Goal: Task Accomplishment & Management: Complete application form

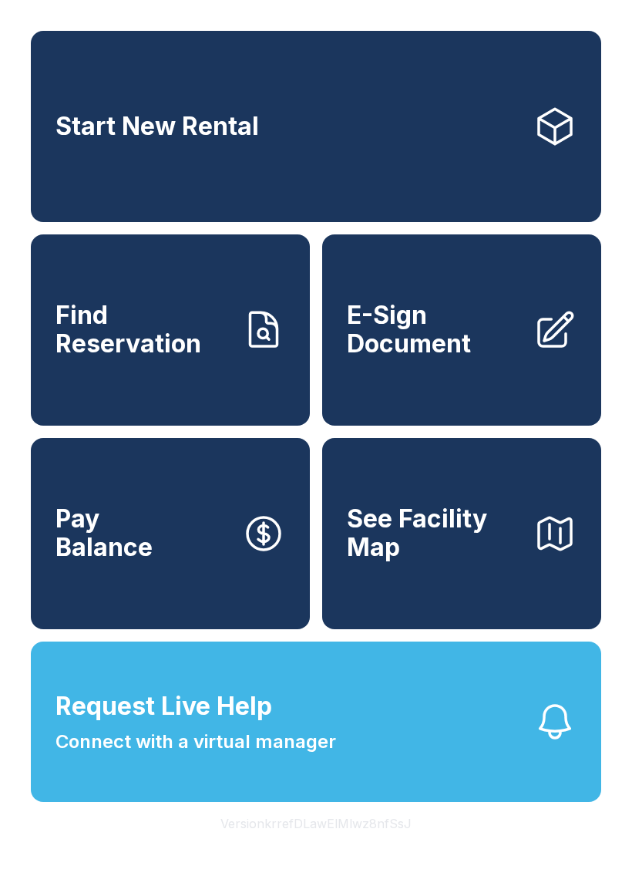
click at [263, 755] on span "Connect with a virtual manager" at bounding box center [196, 742] width 281 height 28
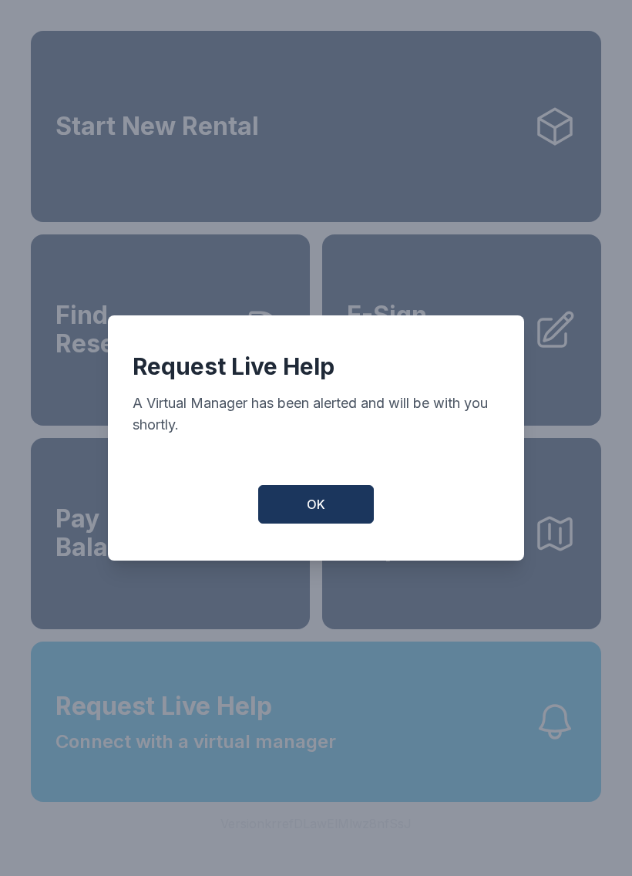
click at [306, 518] on button "OK" at bounding box center [316, 504] width 116 height 39
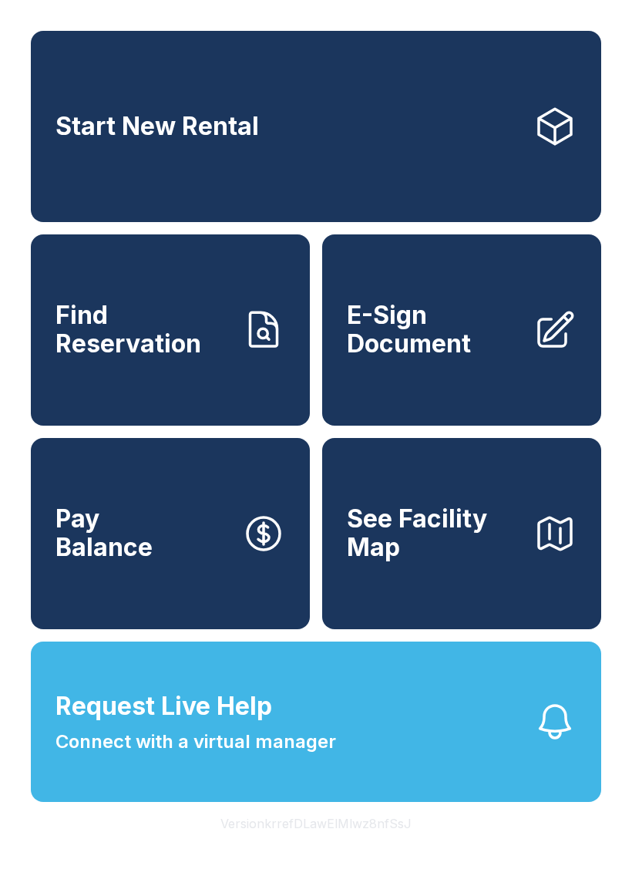
click at [393, 358] on span "E-Sign Document" at bounding box center [434, 329] width 174 height 56
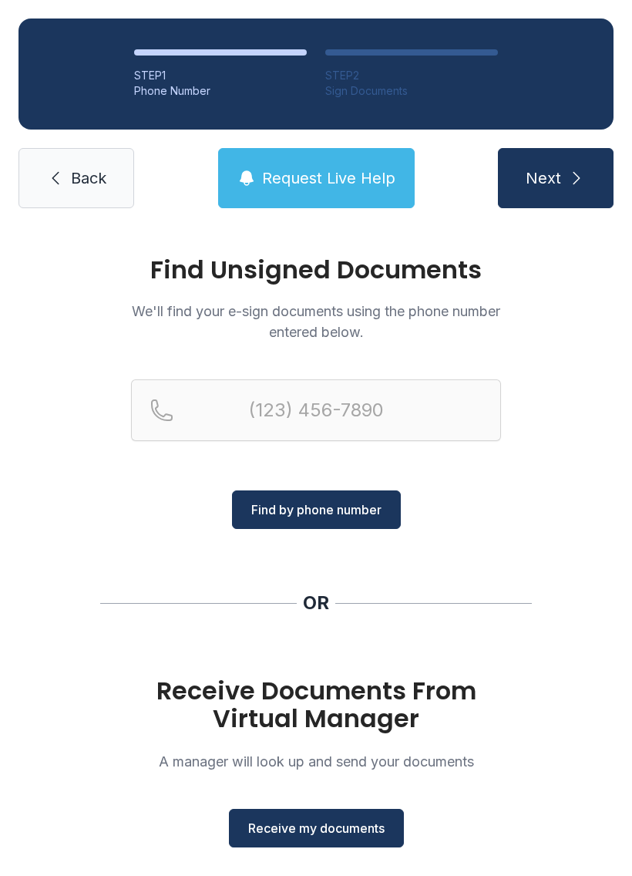
click at [282, 840] on button "Receive my documents" at bounding box center [316, 828] width 175 height 39
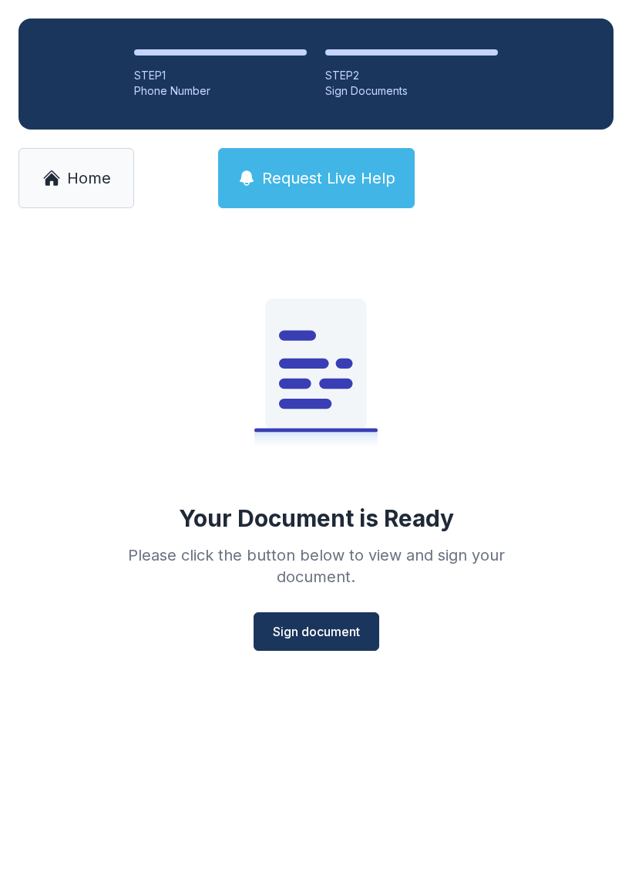
click at [307, 626] on span "Sign document" at bounding box center [316, 631] width 87 height 19
click at [305, 637] on span "Sign document" at bounding box center [316, 631] width 87 height 19
click at [310, 621] on button "Sign document" at bounding box center [317, 631] width 126 height 39
click at [304, 644] on button "Sign document" at bounding box center [317, 631] width 126 height 39
click at [307, 635] on span "Sign document" at bounding box center [316, 631] width 87 height 19
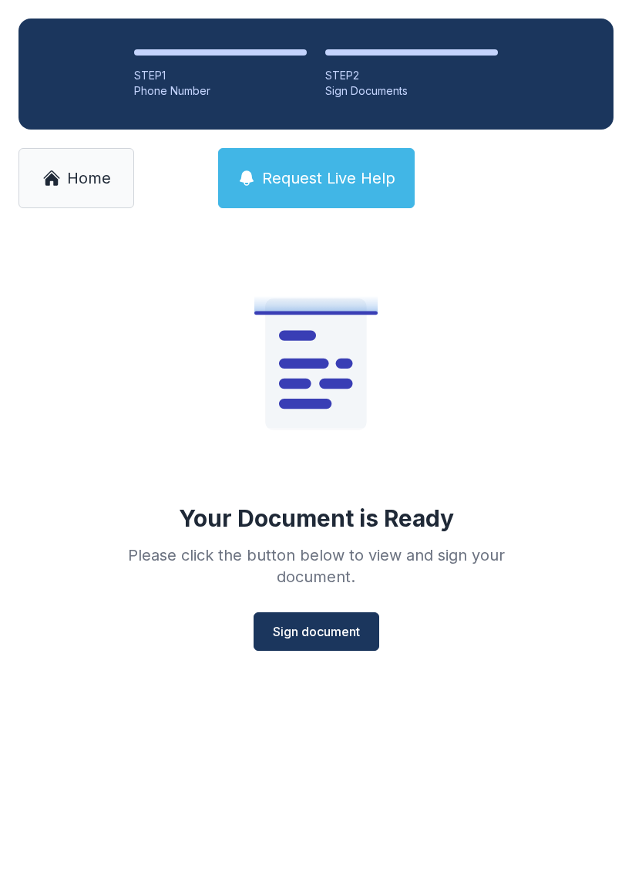
click at [331, 638] on span "Sign document" at bounding box center [316, 631] width 87 height 19
click at [306, 630] on span "Sign document" at bounding box center [316, 631] width 87 height 19
click at [307, 624] on span "Sign document" at bounding box center [316, 631] width 87 height 19
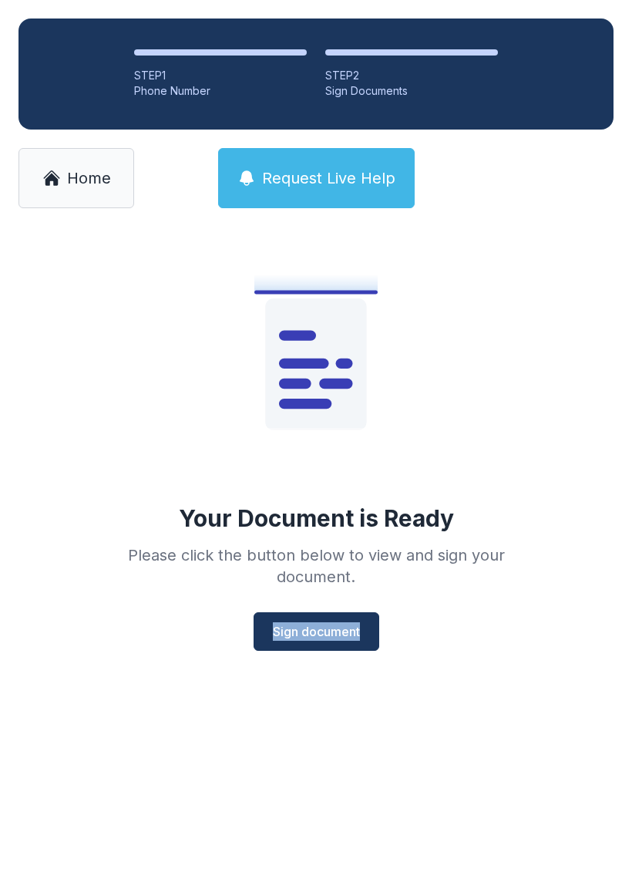
click at [425, 609] on div "Your Document is Ready Please click the button below to view and sign your docu…" at bounding box center [316, 445] width 444 height 412
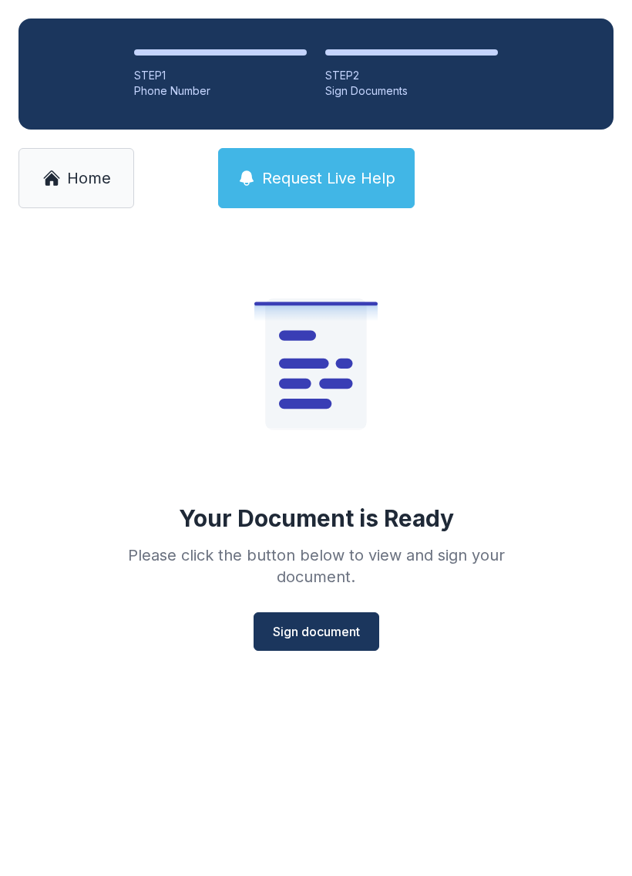
click at [335, 628] on span "Sign document" at bounding box center [316, 631] width 87 height 19
click at [314, 640] on span "Sign document" at bounding box center [316, 631] width 87 height 19
click at [318, 629] on span "Sign document" at bounding box center [316, 631] width 87 height 19
click at [325, 379] on icon at bounding box center [335, 384] width 33 height 10
click at [294, 619] on button "Sign document" at bounding box center [317, 631] width 126 height 39
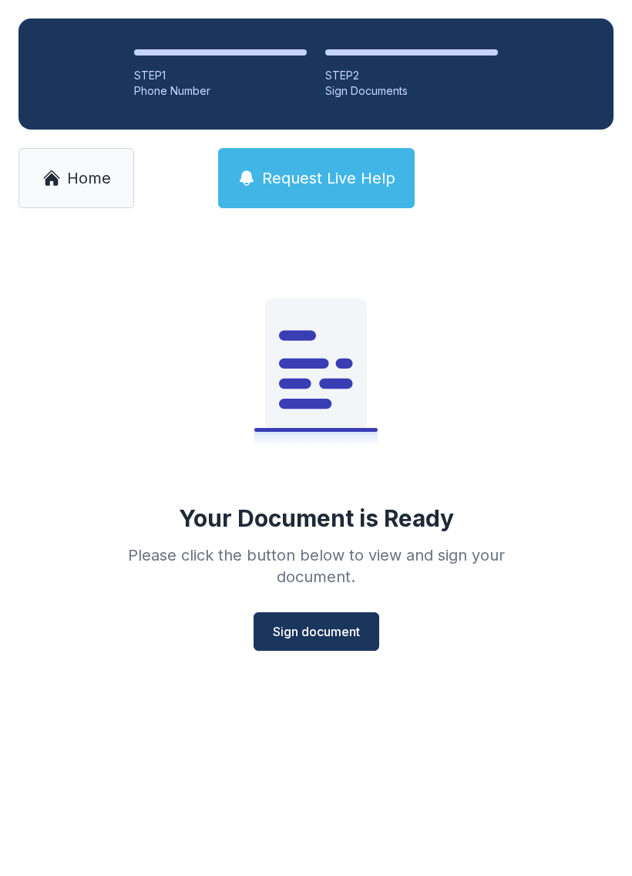
click at [328, 637] on span "Sign document" at bounding box center [316, 631] width 87 height 19
click at [336, 635] on span "Sign document" at bounding box center [316, 631] width 87 height 19
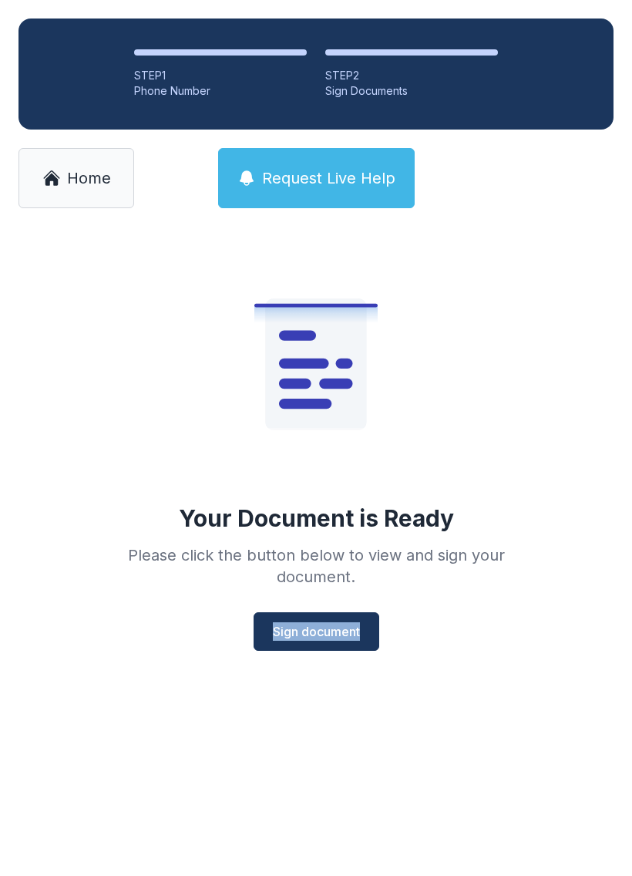
click at [69, 177] on span "Home" at bounding box center [89, 178] width 44 height 22
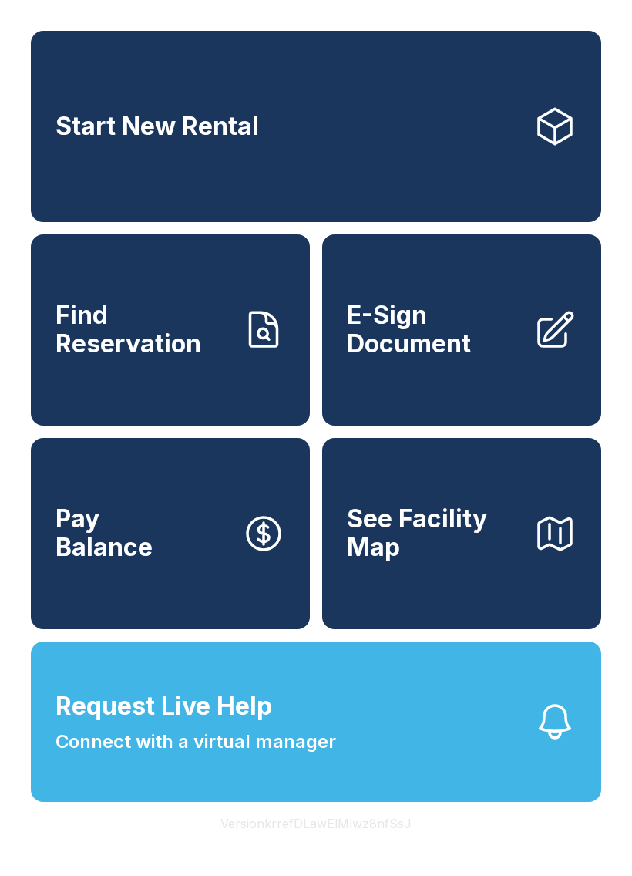
click at [514, 337] on span "E-Sign Document" at bounding box center [434, 329] width 174 height 56
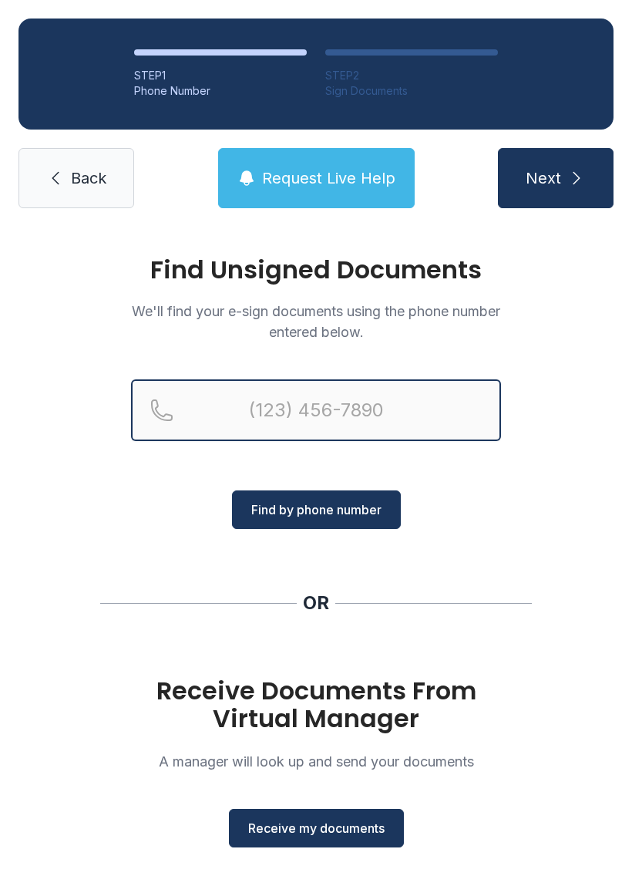
click at [265, 398] on input "Reservation phone number" at bounding box center [316, 410] width 370 height 62
type input "[PHONE_NUMBER]"
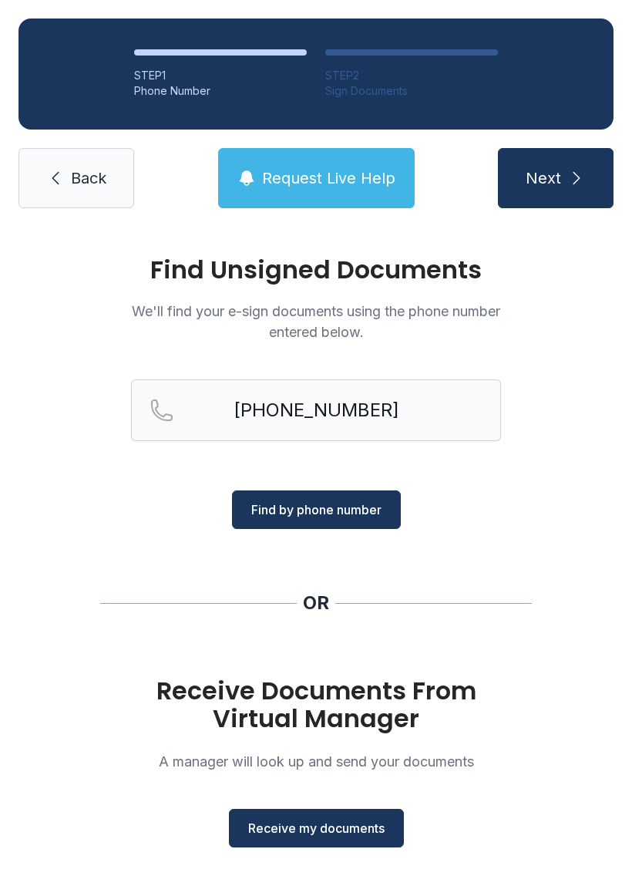
click at [297, 510] on span "Find by phone number" at bounding box center [316, 509] width 130 height 19
click at [322, 513] on span "Find by phone number" at bounding box center [316, 509] width 130 height 19
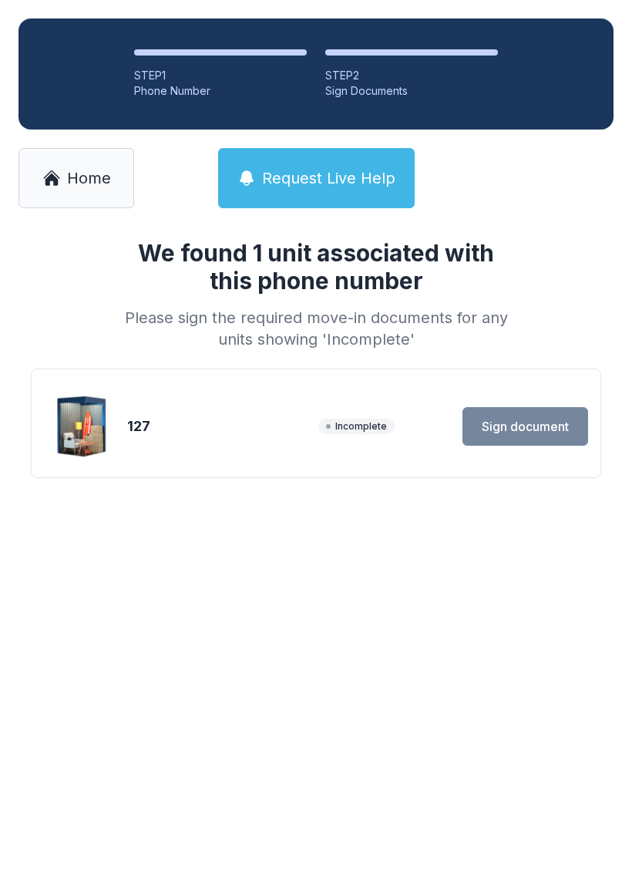
click at [260, 423] on div "127" at bounding box center [219, 427] width 185 height 22
click at [181, 436] on div "127" at bounding box center [219, 427] width 185 height 22
click at [86, 423] on img at bounding box center [82, 426] width 74 height 74
click at [153, 441] on div "127 Incomplete Sign document" at bounding box center [316, 426] width 544 height 77
click at [92, 432] on img at bounding box center [82, 426] width 74 height 74
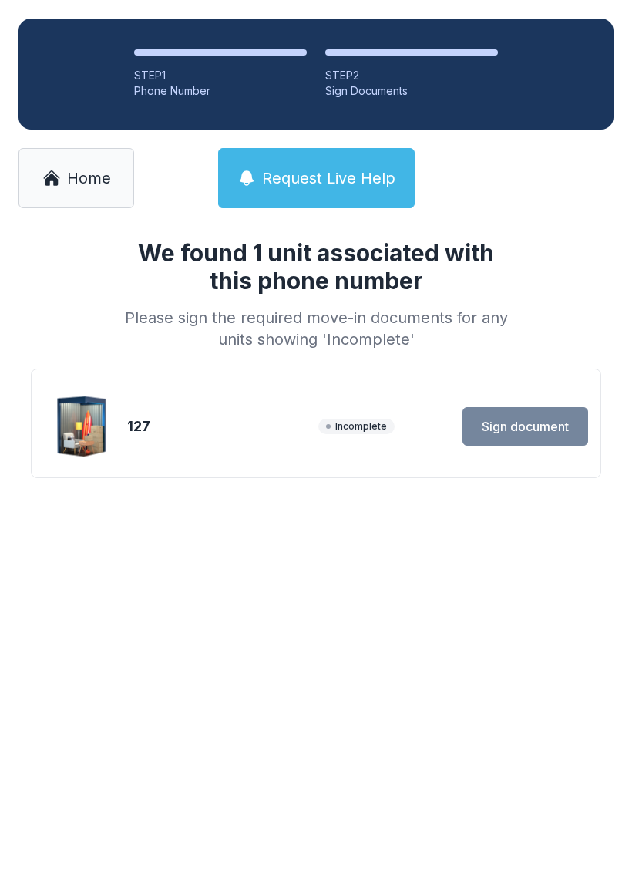
click at [219, 272] on h1 "We found 1 unit associated with this phone number" at bounding box center [316, 267] width 395 height 56
click at [77, 163] on link "Home" at bounding box center [77, 178] width 116 height 60
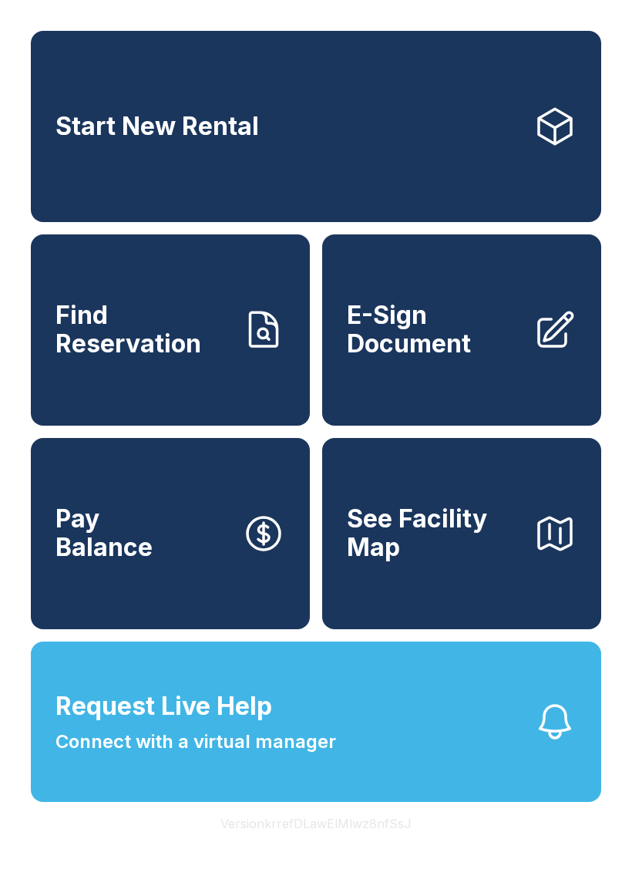
click at [131, 358] on span "Find Reservation" at bounding box center [143, 329] width 174 height 56
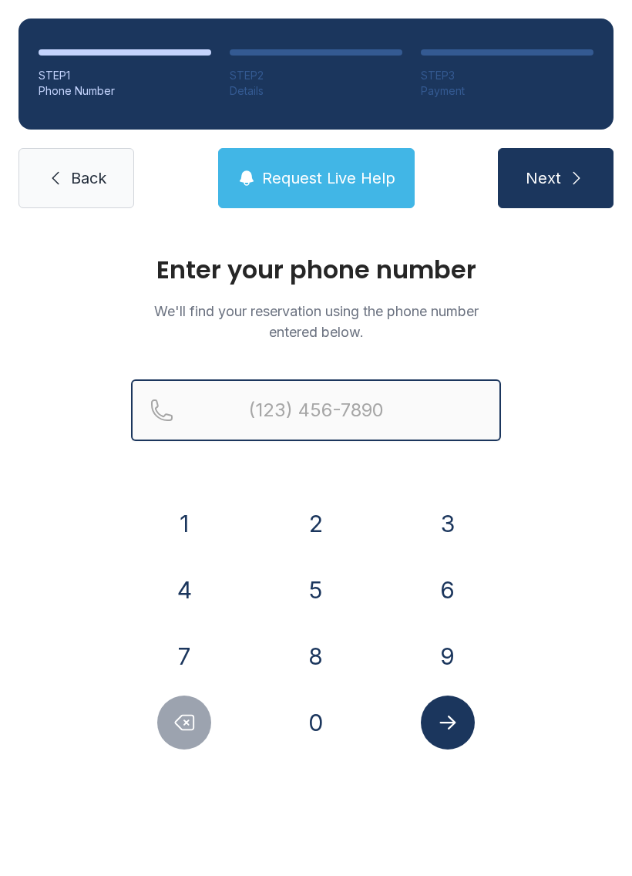
click at [409, 399] on input "Reservation phone number" at bounding box center [316, 410] width 370 height 62
type input "[PHONE_NUMBER]"
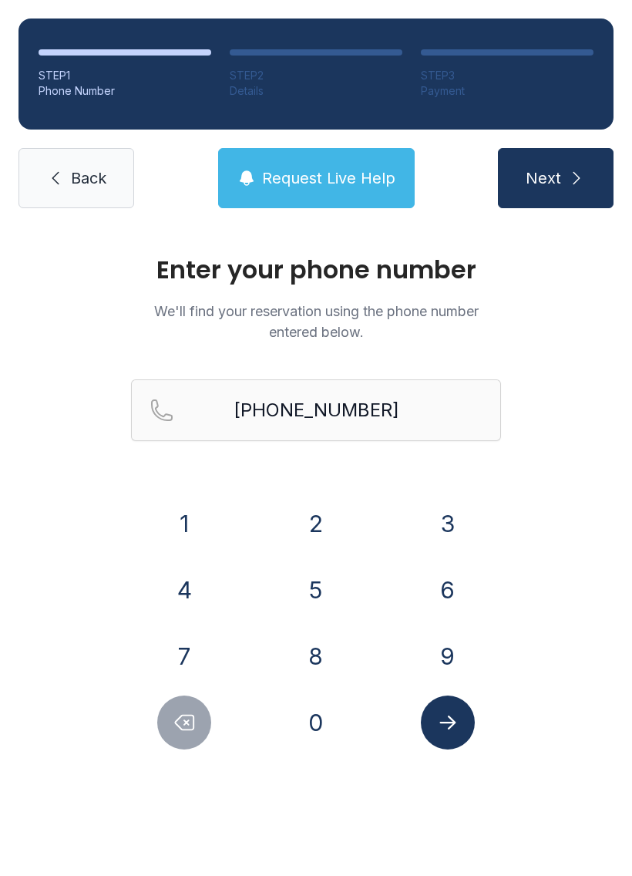
click at [564, 175] on button "Next" at bounding box center [556, 178] width 116 height 60
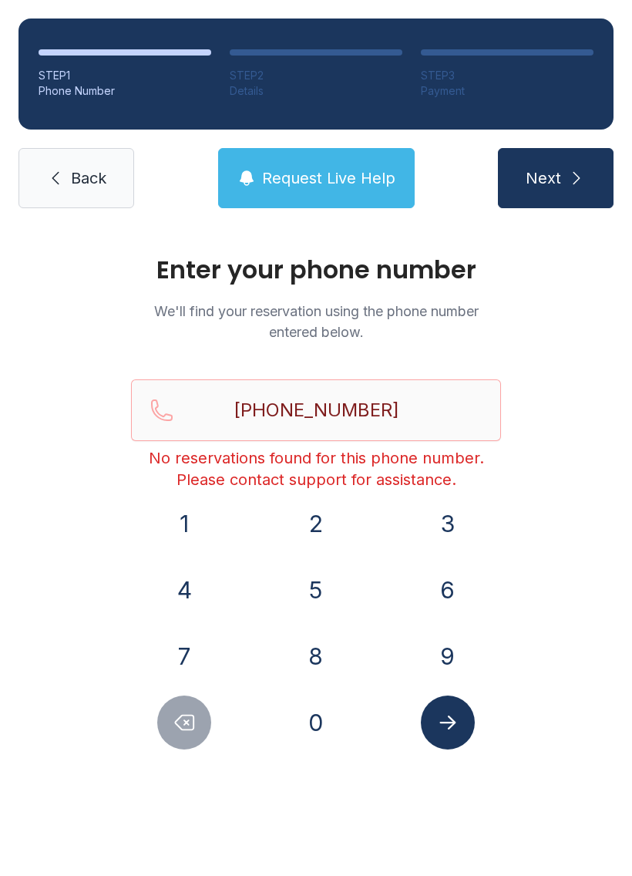
click at [452, 726] on icon "Submit lookup form" at bounding box center [447, 722] width 16 height 14
click at [82, 178] on span "Back" at bounding box center [88, 178] width 35 height 22
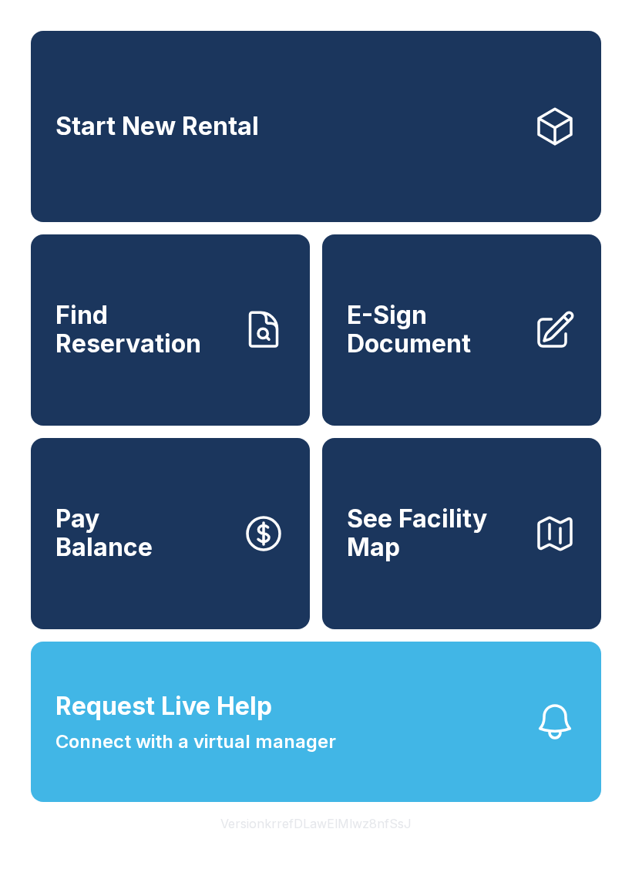
click at [437, 382] on link "E-Sign Document" at bounding box center [461, 329] width 279 height 191
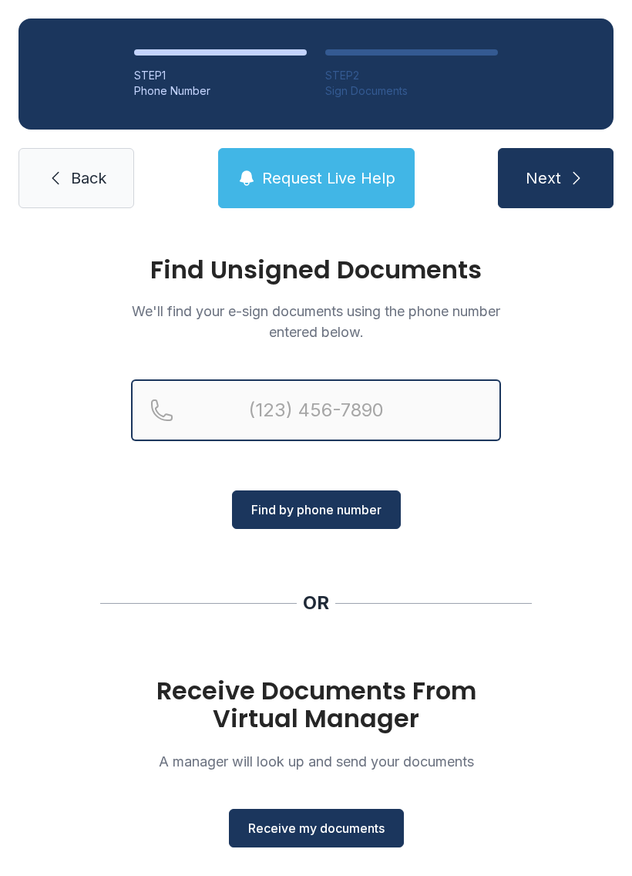
click at [247, 408] on input "Reservation phone number" at bounding box center [316, 410] width 370 height 62
type input "[PHONE_NUMBER]"
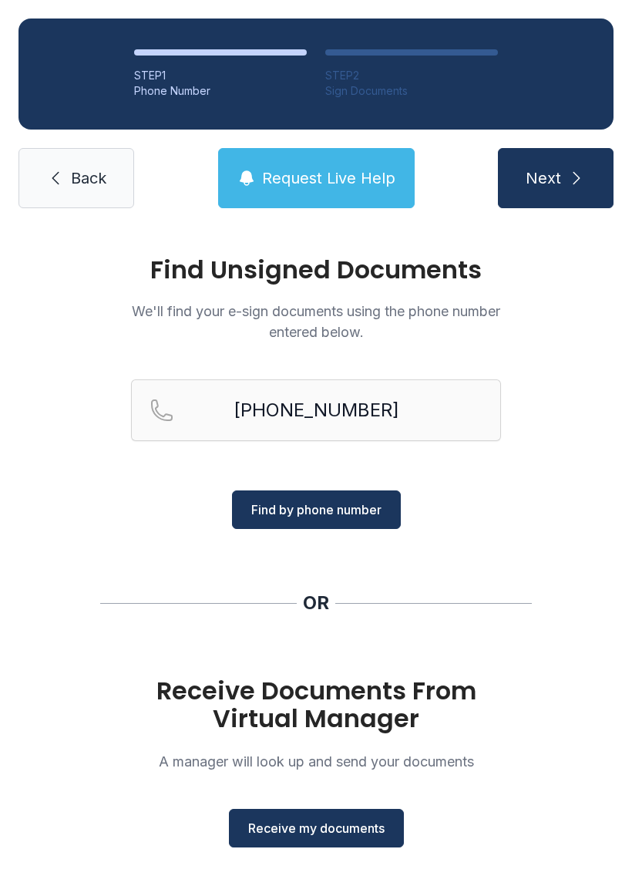
click at [301, 506] on span "Find by phone number" at bounding box center [316, 509] width 130 height 19
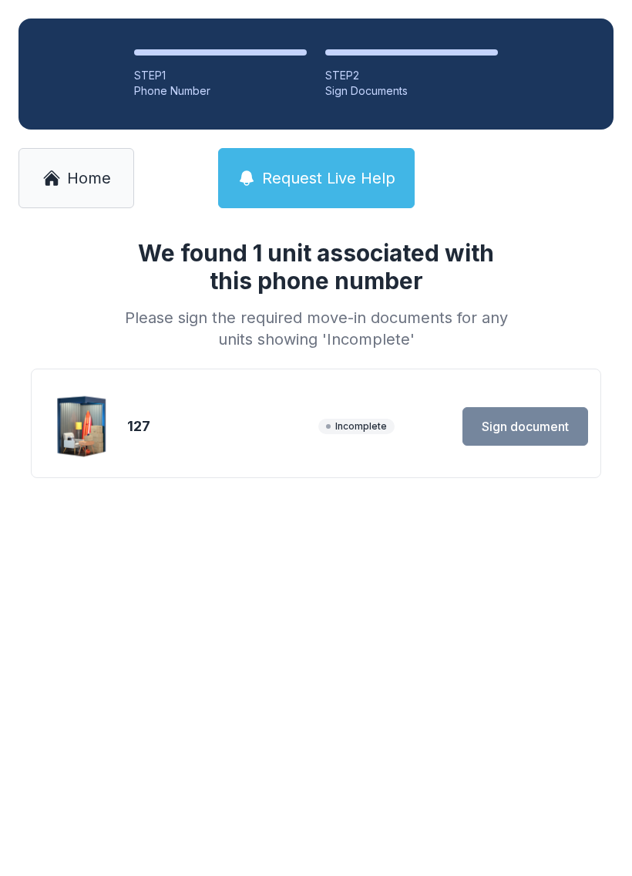
click at [525, 535] on div "We found 1 unit associated with this phone number Please sign the required move…" at bounding box center [316, 383] width 632 height 313
click at [112, 170] on link "Home" at bounding box center [77, 178] width 116 height 60
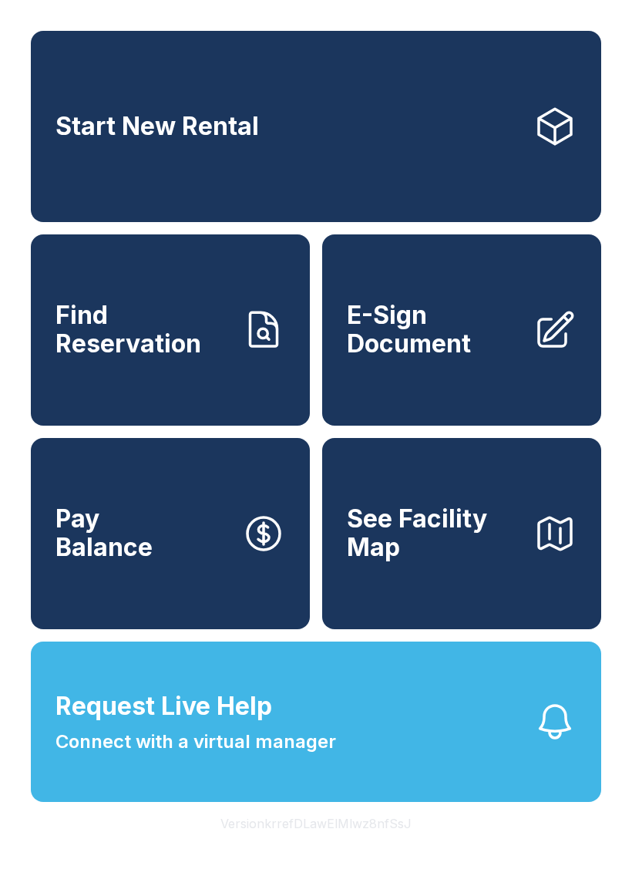
click at [441, 352] on span "E-Sign Document" at bounding box center [434, 329] width 174 height 56
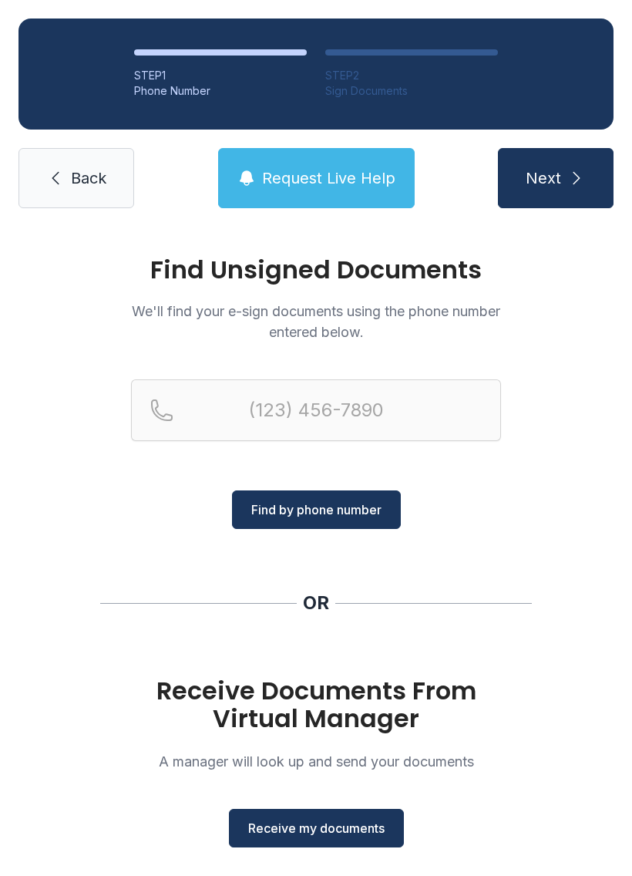
click at [318, 825] on span "Receive my documents" at bounding box center [316, 828] width 136 height 19
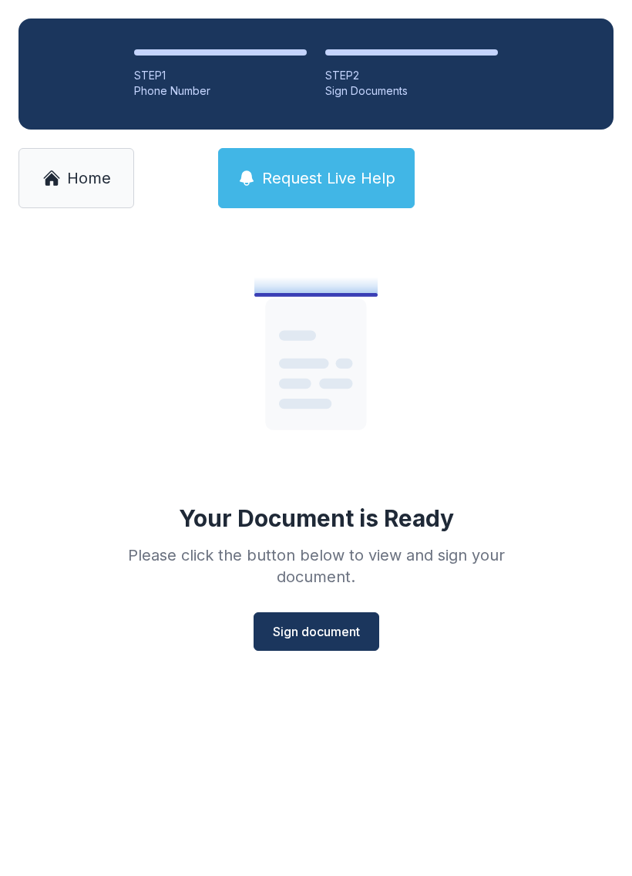
click at [346, 615] on button "Sign document" at bounding box center [317, 631] width 126 height 39
click at [348, 637] on span "Sign document" at bounding box center [316, 631] width 87 height 19
click at [321, 618] on button "Sign document" at bounding box center [317, 631] width 126 height 39
click at [321, 617] on button "Sign document" at bounding box center [317, 631] width 126 height 39
click at [342, 625] on span "Sign document" at bounding box center [316, 631] width 87 height 19
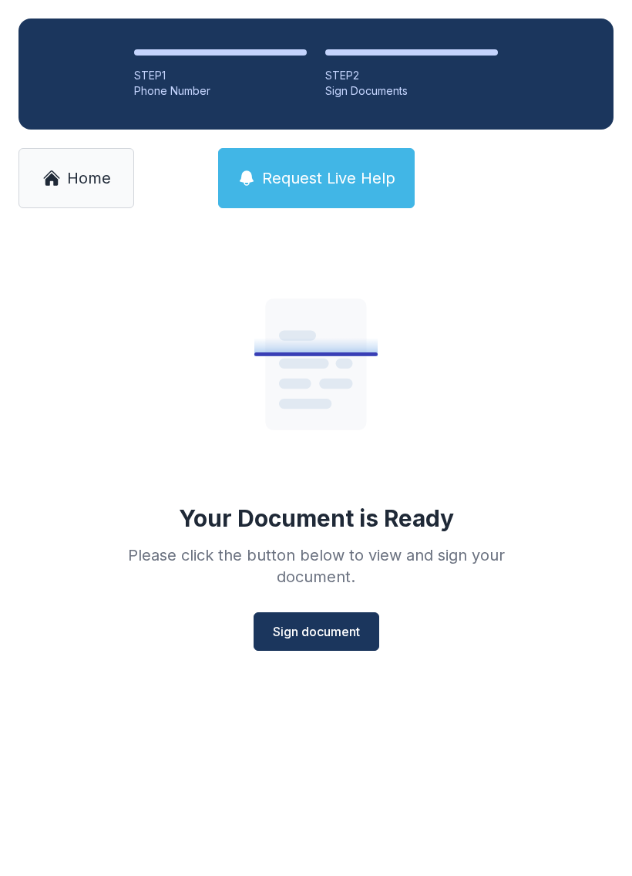
click at [342, 625] on span "Sign document" at bounding box center [316, 631] width 87 height 19
click at [353, 624] on span "Sign document" at bounding box center [316, 631] width 87 height 19
click at [338, 618] on button "Sign document" at bounding box center [317, 631] width 126 height 39
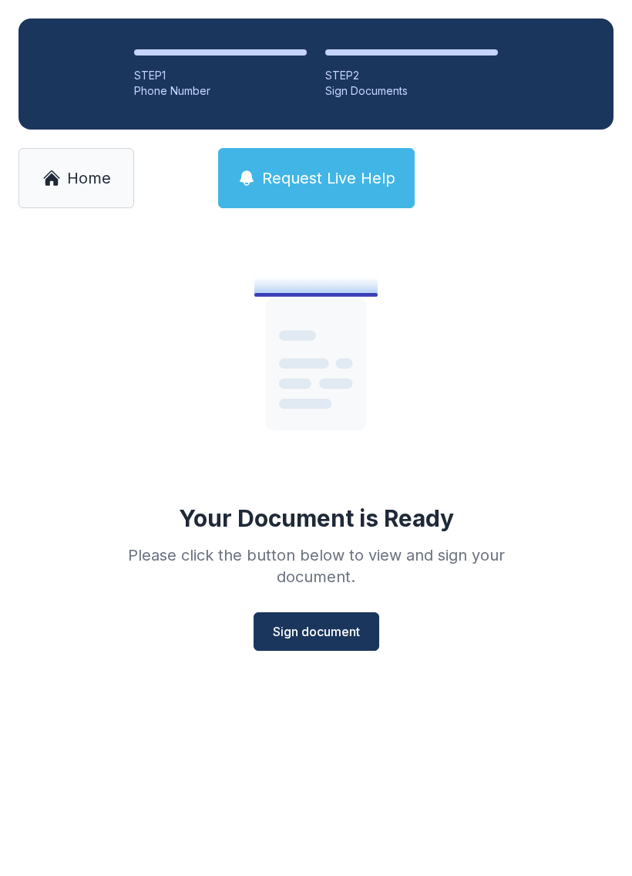
click at [326, 624] on span "Sign document" at bounding box center [316, 631] width 87 height 19
click at [331, 631] on span "Sign document" at bounding box center [316, 631] width 87 height 19
click at [330, 631] on span "Sign document" at bounding box center [316, 631] width 87 height 19
click at [340, 638] on span "Sign document" at bounding box center [316, 631] width 87 height 19
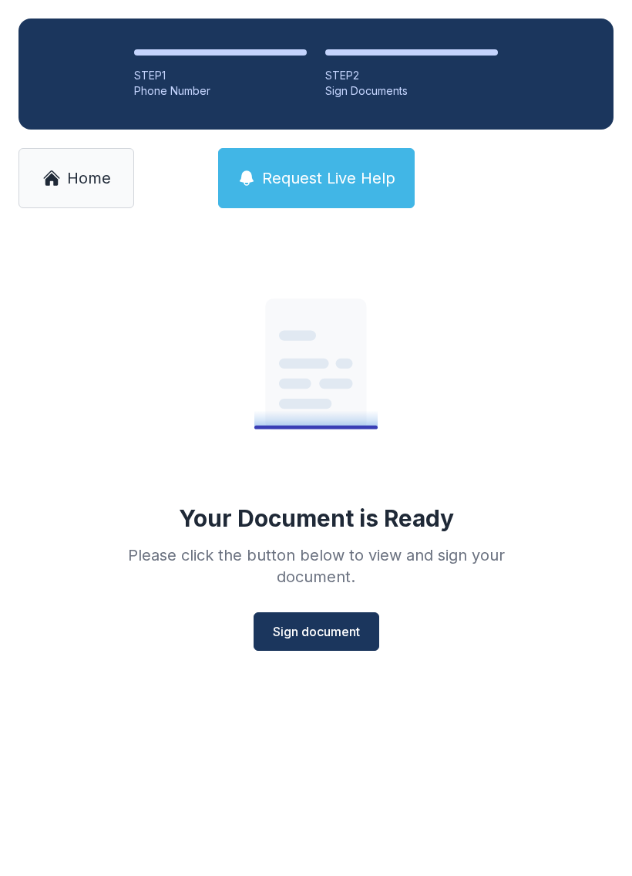
click at [323, 617] on button "Sign document" at bounding box center [317, 631] width 126 height 39
click at [323, 616] on button "Sign document" at bounding box center [317, 631] width 126 height 39
click at [321, 615] on button "Sign document" at bounding box center [317, 631] width 126 height 39
click at [321, 614] on button "Sign document" at bounding box center [317, 631] width 126 height 39
click at [324, 628] on span "Sign document" at bounding box center [316, 631] width 87 height 19
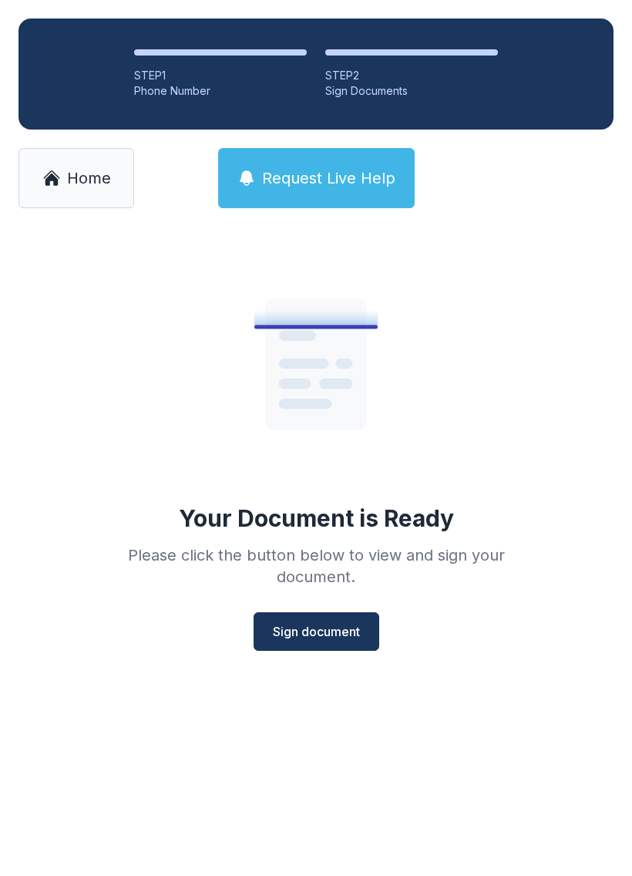
click at [323, 628] on span "Sign document" at bounding box center [316, 631] width 87 height 19
click at [325, 624] on span "Sign document" at bounding box center [316, 631] width 87 height 19
click at [321, 628] on span "Sign document" at bounding box center [316, 631] width 87 height 19
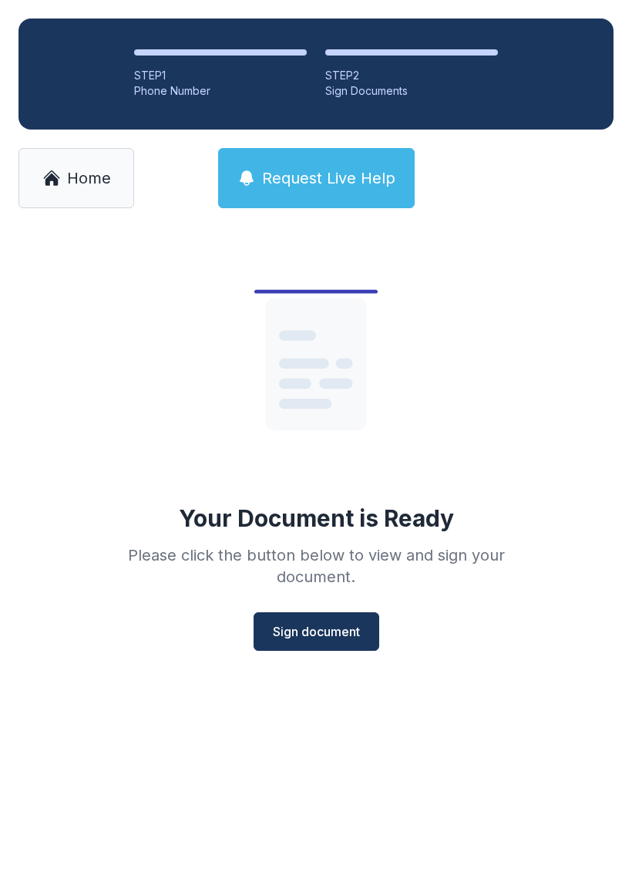
click at [328, 620] on button "Sign document" at bounding box center [317, 631] width 126 height 39
click at [330, 619] on button "Sign document" at bounding box center [317, 631] width 126 height 39
click at [321, 628] on span "Sign document" at bounding box center [316, 631] width 87 height 19
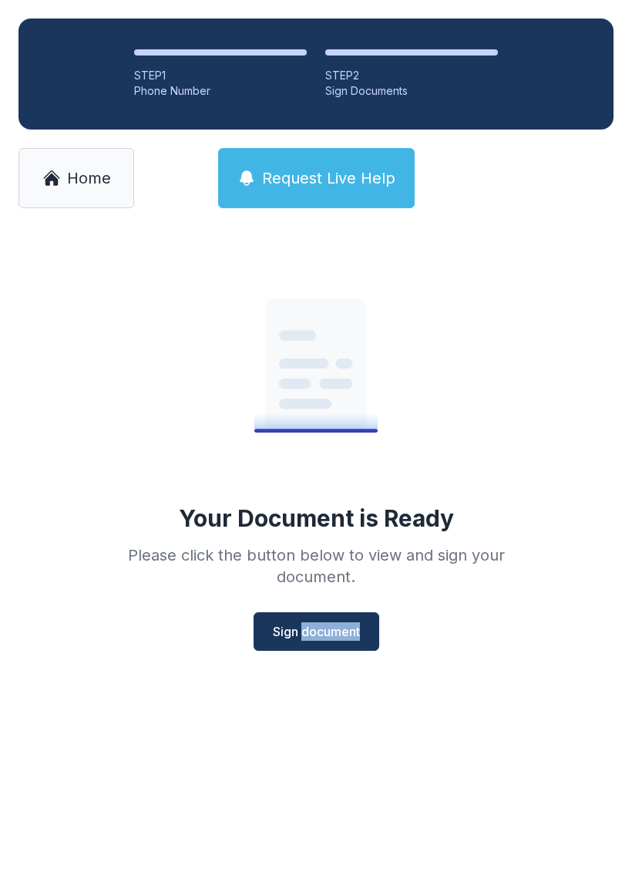
click at [476, 631] on div "Your Document is Ready Please click the button below to view and sign your docu…" at bounding box center [316, 445] width 444 height 412
click at [484, 634] on div "Your Document is Ready Please click the button below to view and sign your docu…" at bounding box center [316, 445] width 444 height 412
click at [251, 734] on main "Your Document is Ready Please click the button below to view and sign your docu…" at bounding box center [316, 551] width 632 height 649
click at [233, 748] on main "Your Document is Ready Please click the button below to view and sign your docu…" at bounding box center [316, 551] width 632 height 649
click at [158, 550] on div "Please click the button below to view and sign your document." at bounding box center [316, 565] width 444 height 43
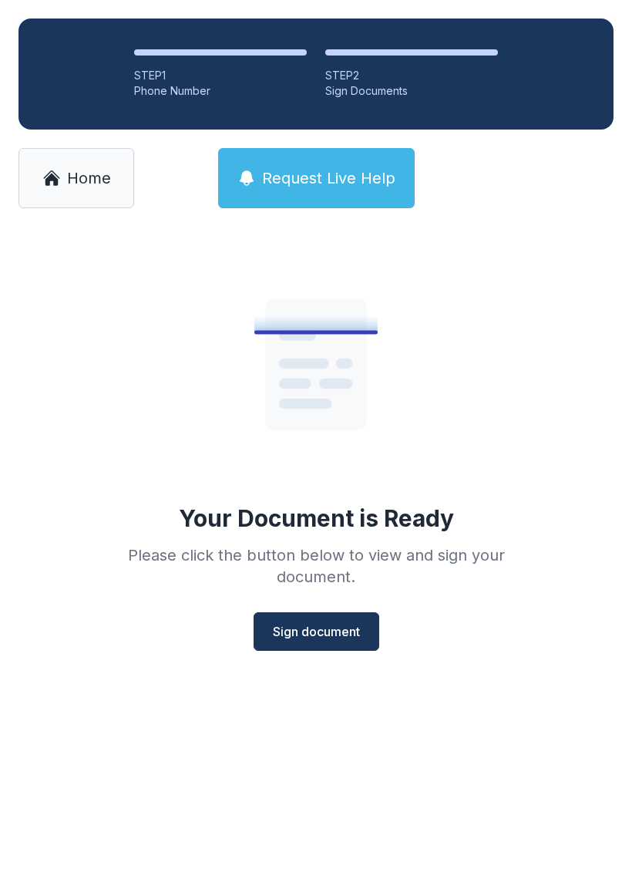
click at [308, 622] on span "Sign document" at bounding box center [316, 631] width 87 height 19
click at [310, 621] on button "Sign document" at bounding box center [317, 631] width 126 height 39
click at [63, 261] on div "Your Document is Ready Please click the button below to view and sign your docu…" at bounding box center [316, 470] width 632 height 486
click at [73, 173] on span "Home" at bounding box center [89, 178] width 44 height 22
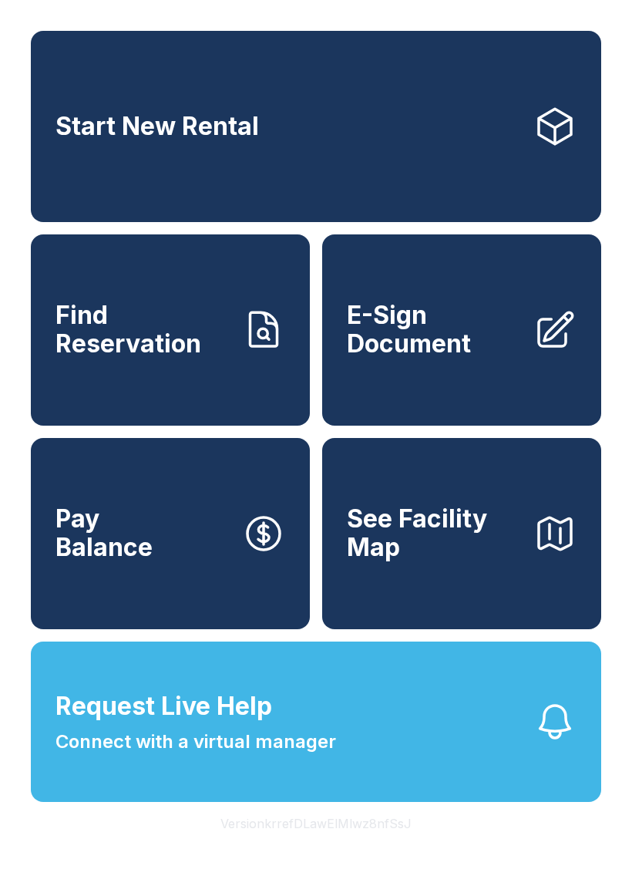
click at [418, 358] on span "E-Sign Document" at bounding box center [434, 329] width 174 height 56
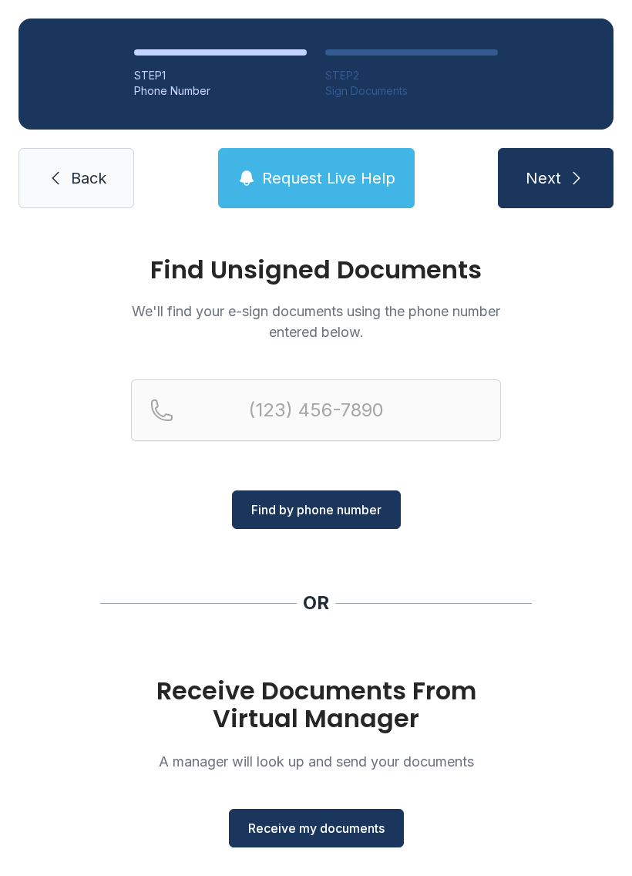
click at [330, 826] on span "Receive my documents" at bounding box center [316, 828] width 136 height 19
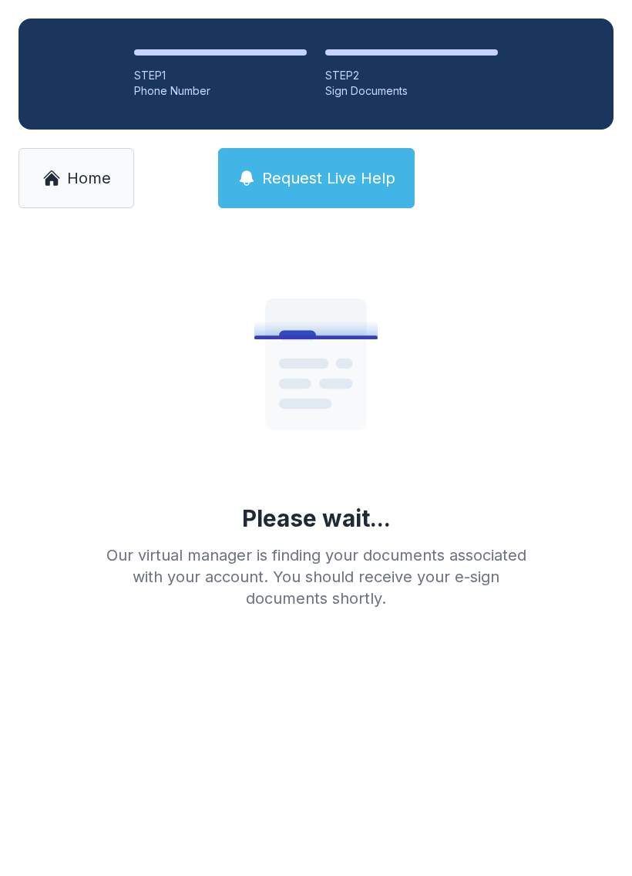
click at [260, 740] on main "Please wait... Our virtual manager is finding your documents associated with yo…" at bounding box center [316, 551] width 632 height 649
click at [39, 176] on link "Home" at bounding box center [77, 178] width 116 height 60
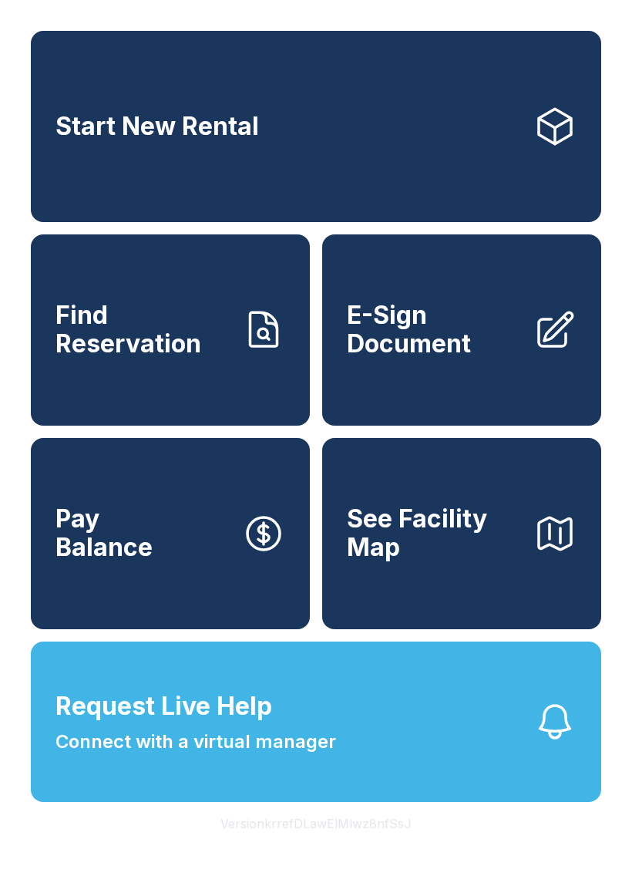
click at [164, 575] on button "Pay Balance" at bounding box center [170, 533] width 279 height 191
click at [195, 582] on button "Pay Balance" at bounding box center [170, 533] width 279 height 191
click at [120, 546] on span "Pay Balance" at bounding box center [104, 533] width 97 height 56
click at [226, 610] on button "Pay Balance" at bounding box center [170, 533] width 279 height 191
click at [177, 547] on button "Pay Balance" at bounding box center [170, 533] width 279 height 191
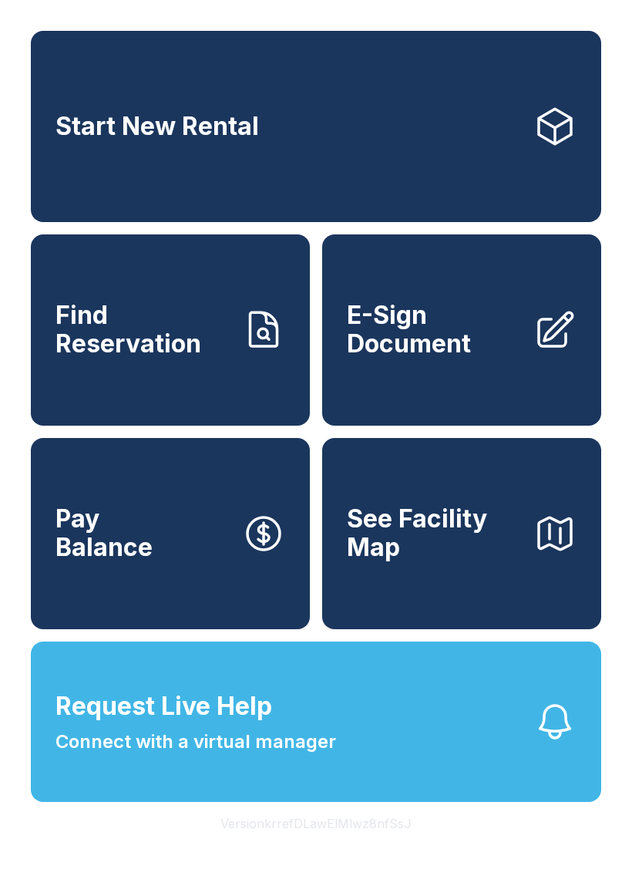
click at [113, 559] on span "Pay Balance" at bounding box center [104, 533] width 97 height 56
click at [154, 558] on button "Pay Balance" at bounding box center [170, 533] width 279 height 191
click at [168, 565] on button "Pay Balance" at bounding box center [170, 533] width 279 height 191
click at [244, 543] on icon "button" at bounding box center [263, 533] width 43 height 43
click at [413, 316] on link "E-Sign Document" at bounding box center [461, 329] width 279 height 191
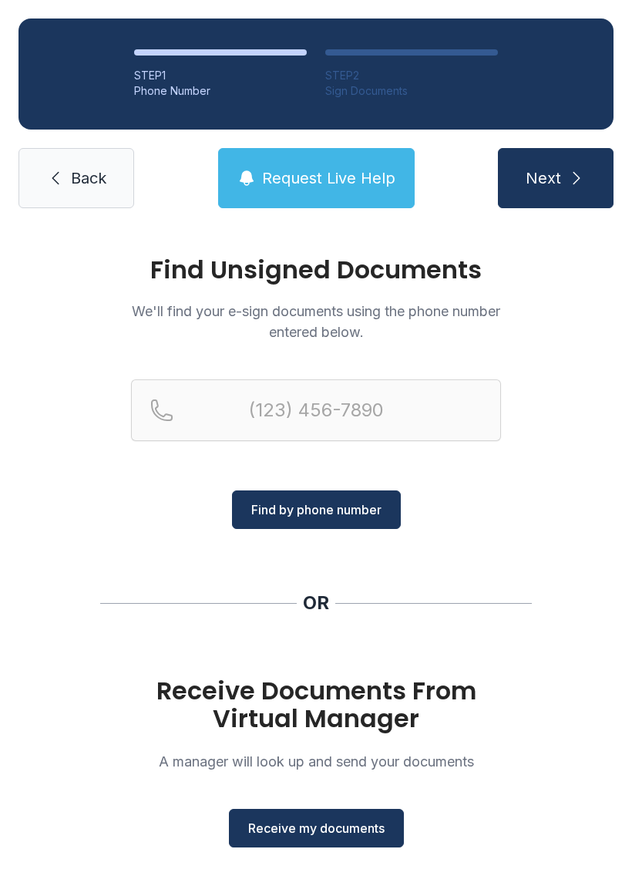
click at [101, 186] on span "Back" at bounding box center [88, 178] width 35 height 22
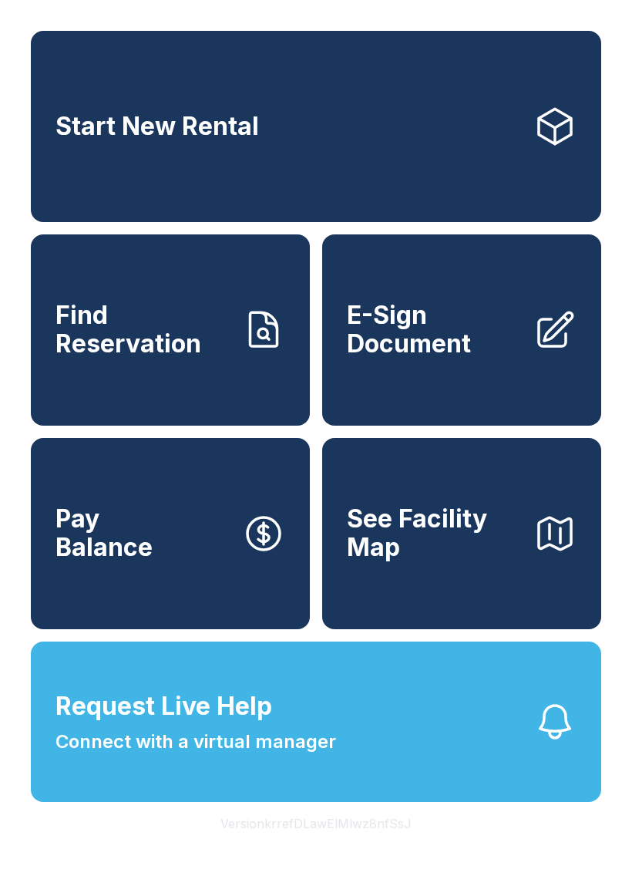
click at [188, 557] on button "Pay Balance" at bounding box center [170, 533] width 279 height 191
click at [206, 568] on button "Pay Balance" at bounding box center [170, 533] width 279 height 191
click at [206, 567] on button "Pay Balance" at bounding box center [170, 533] width 279 height 191
click at [218, 570] on button "Pay Balance" at bounding box center [170, 533] width 279 height 191
click at [217, 570] on button "Pay Balance" at bounding box center [170, 533] width 279 height 191
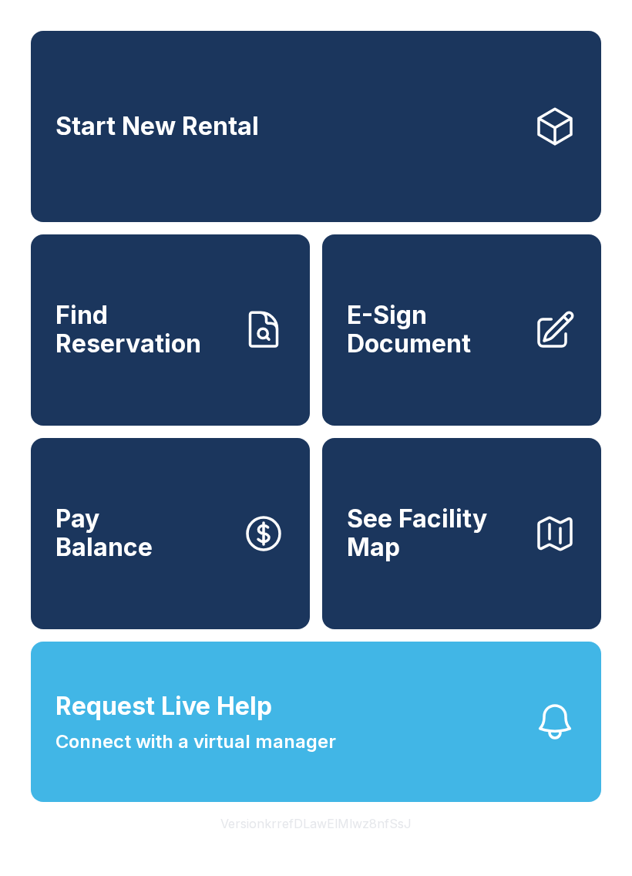
click at [234, 605] on button "Pay Balance" at bounding box center [170, 533] width 279 height 191
click at [490, 375] on link "E-Sign Document" at bounding box center [461, 329] width 279 height 191
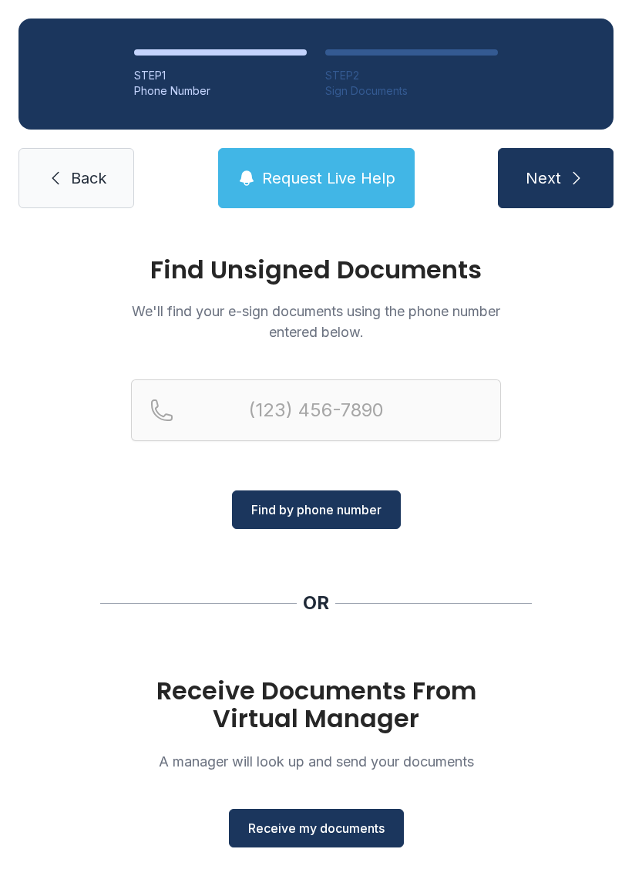
click at [101, 181] on span "Back" at bounding box center [88, 178] width 35 height 22
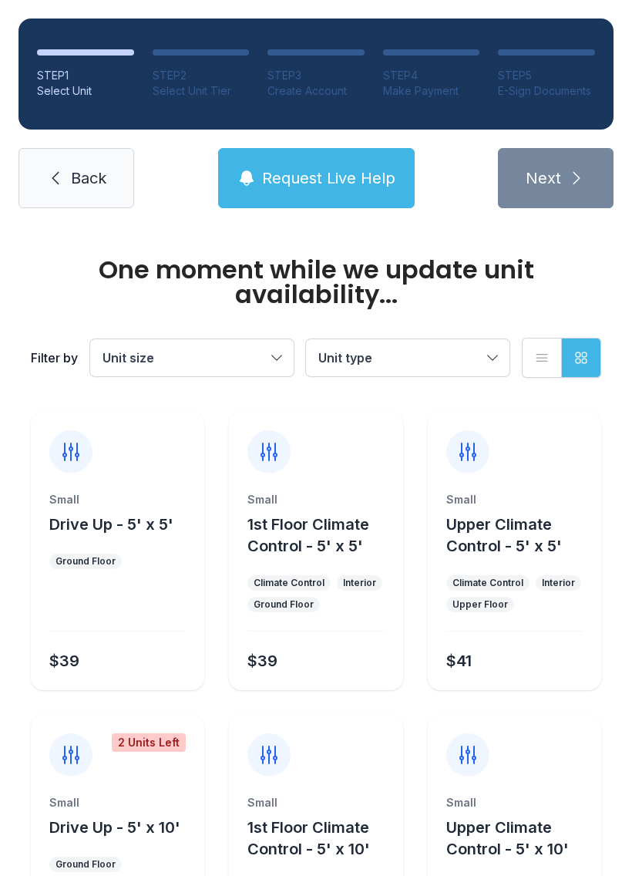
click at [119, 193] on link "Back" at bounding box center [77, 178] width 116 height 60
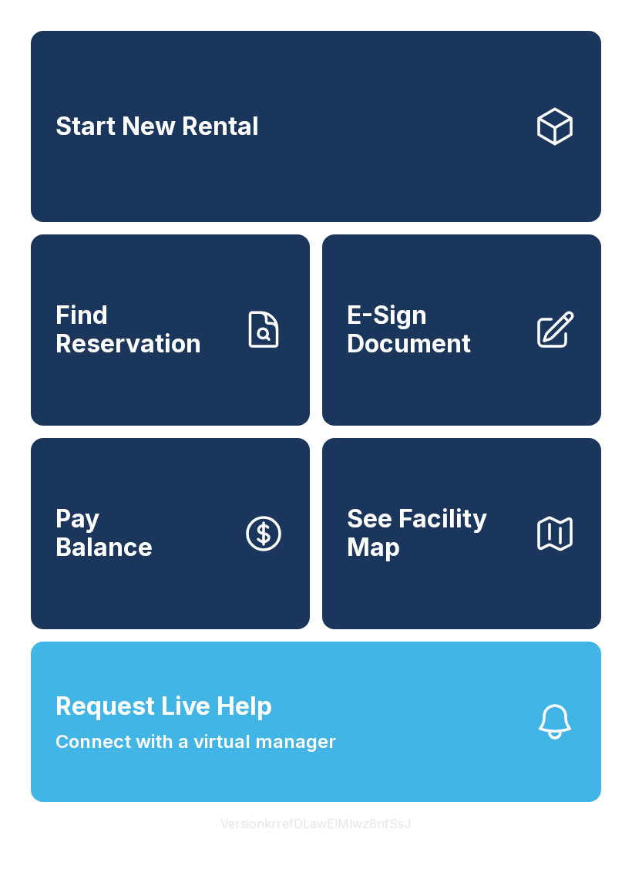
click at [229, 560] on button "Pay Balance" at bounding box center [170, 533] width 279 height 191
click at [242, 584] on button "Pay Balance" at bounding box center [170, 533] width 279 height 191
click at [241, 584] on button "Pay Balance" at bounding box center [170, 533] width 279 height 191
click at [249, 555] on icon "button" at bounding box center [263, 533] width 43 height 43
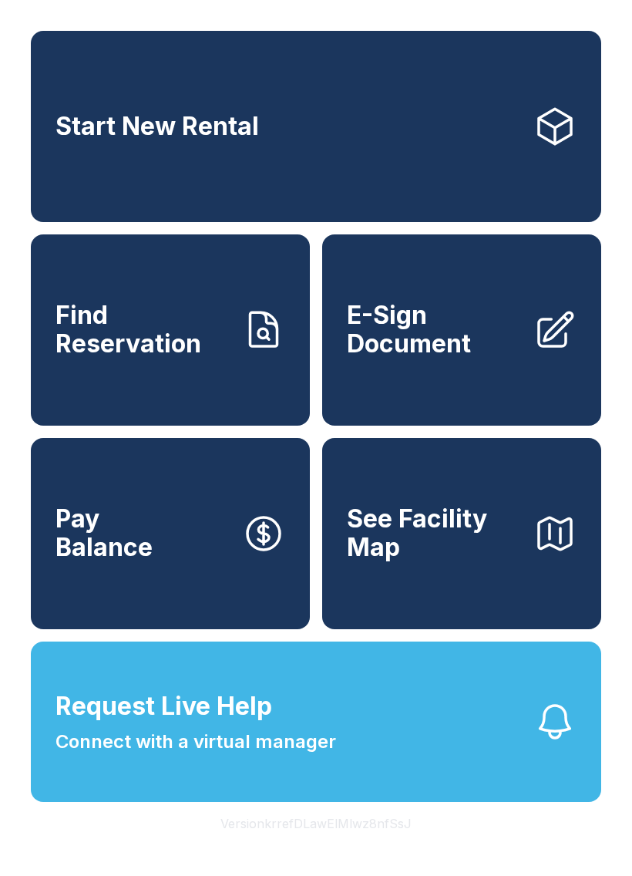
click at [248, 555] on icon "button" at bounding box center [263, 533] width 43 height 43
click at [214, 523] on button "Pay Balance" at bounding box center [170, 533] width 279 height 191
